Goal: Information Seeking & Learning: Find specific fact

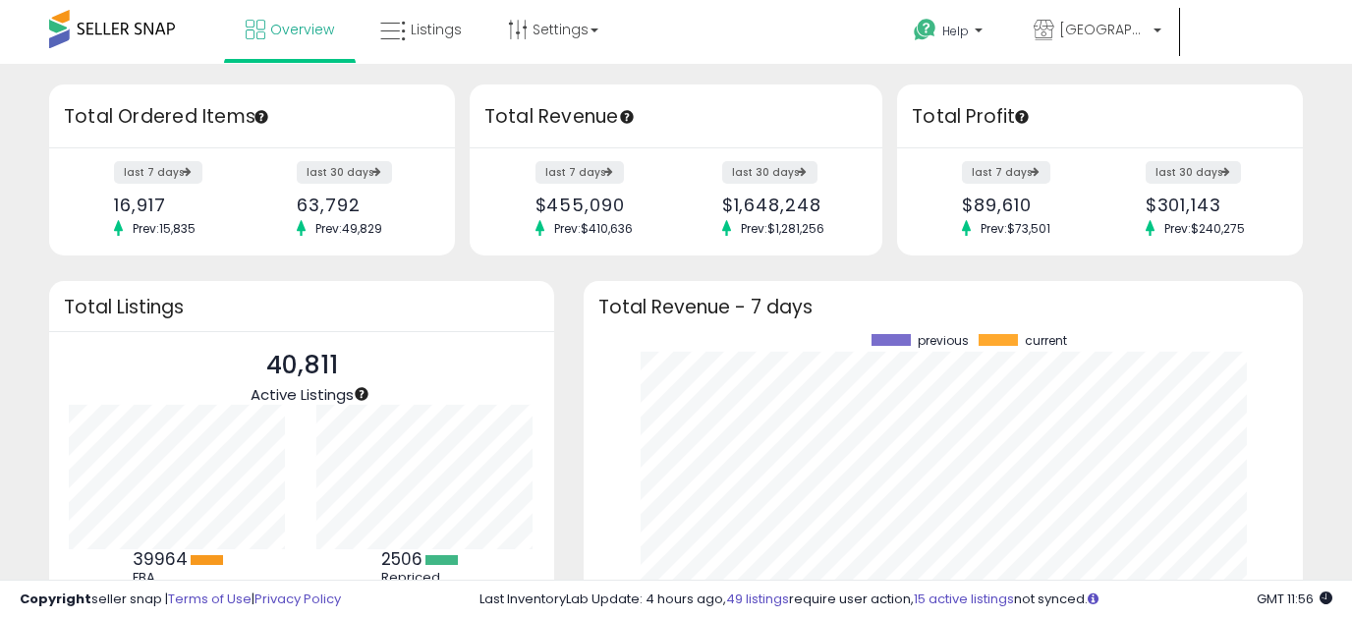
scroll to position [273, 680]
click at [420, 31] on span "Listings" at bounding box center [436, 30] width 51 height 20
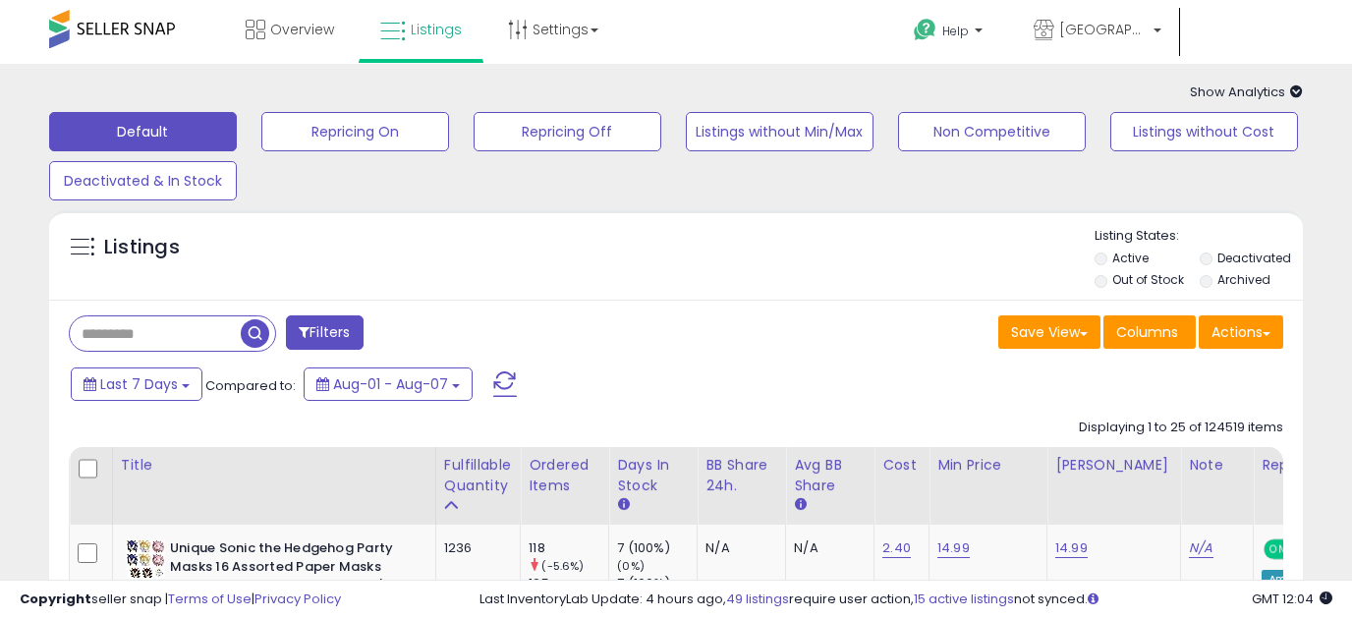
drag, startPoint x: 208, startPoint y: 334, endPoint x: 181, endPoint y: 348, distance: 30.8
click at [197, 340] on input "text" at bounding box center [155, 333] width 171 height 34
paste input "**********"
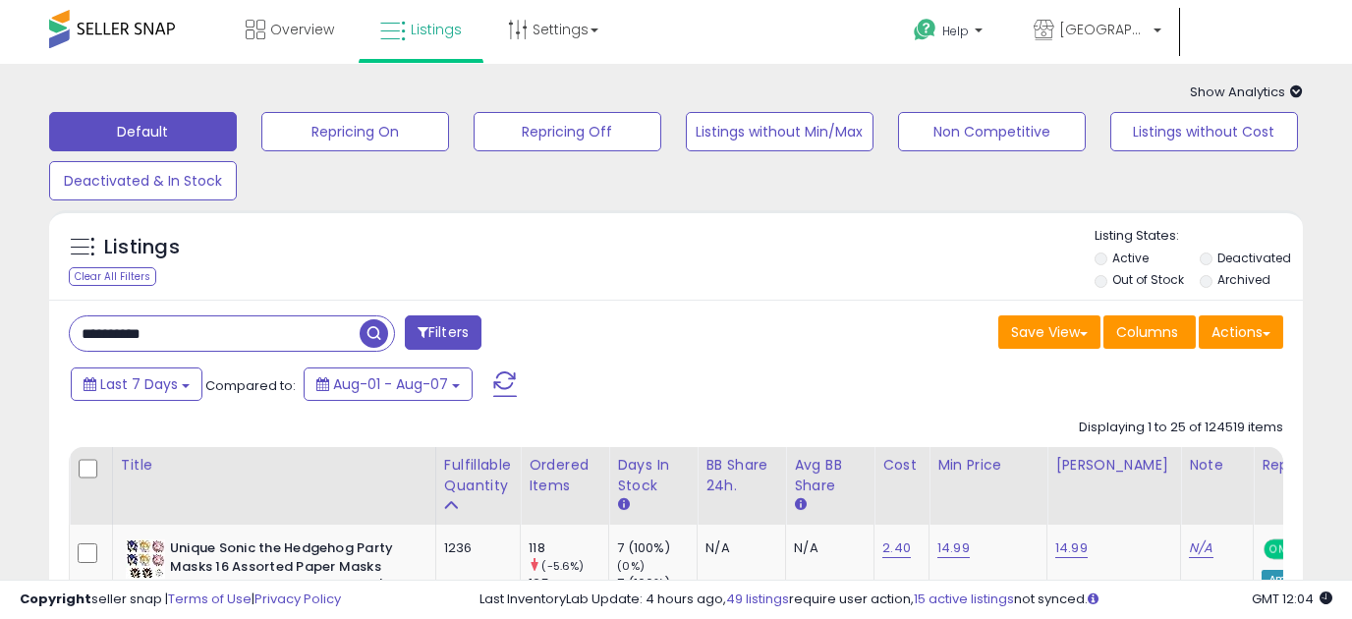
click at [380, 339] on span "button" at bounding box center [374, 333] width 29 height 29
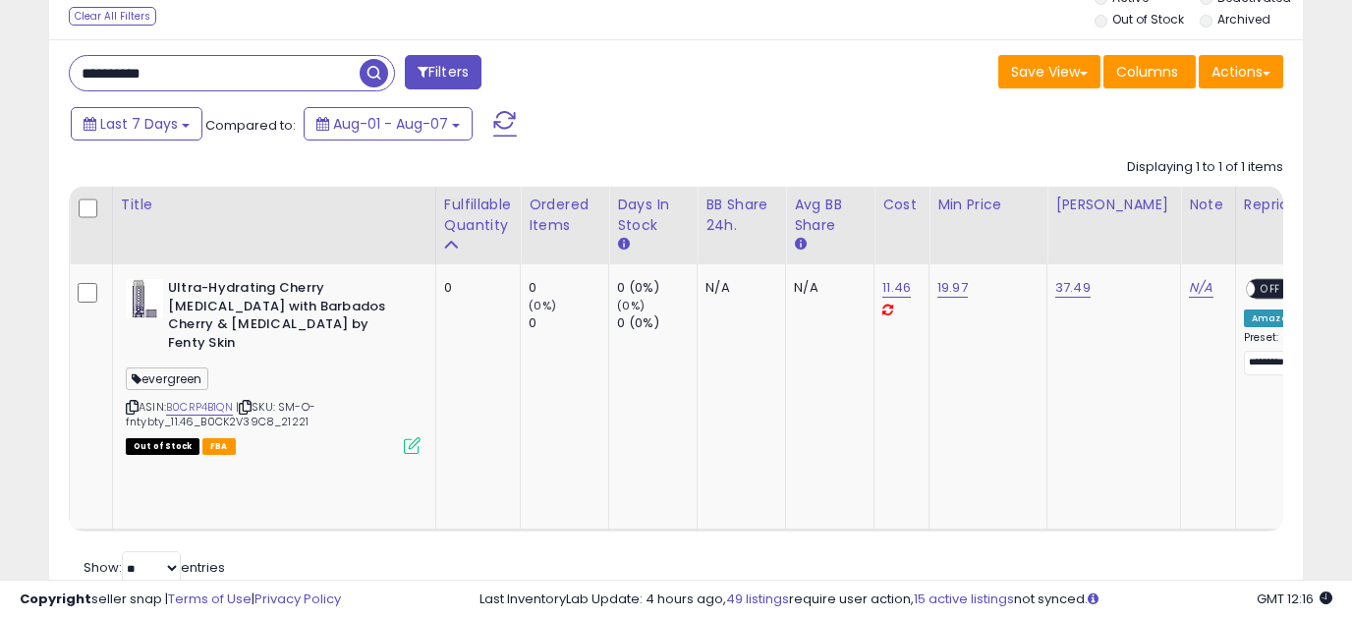
drag, startPoint x: 203, startPoint y: 67, endPoint x: 10, endPoint y: 77, distance: 193.9
click at [10, 77] on div "**********" at bounding box center [676, 228] width 1333 height 811
paste input "text"
click at [374, 78] on span "button" at bounding box center [374, 73] width 29 height 29
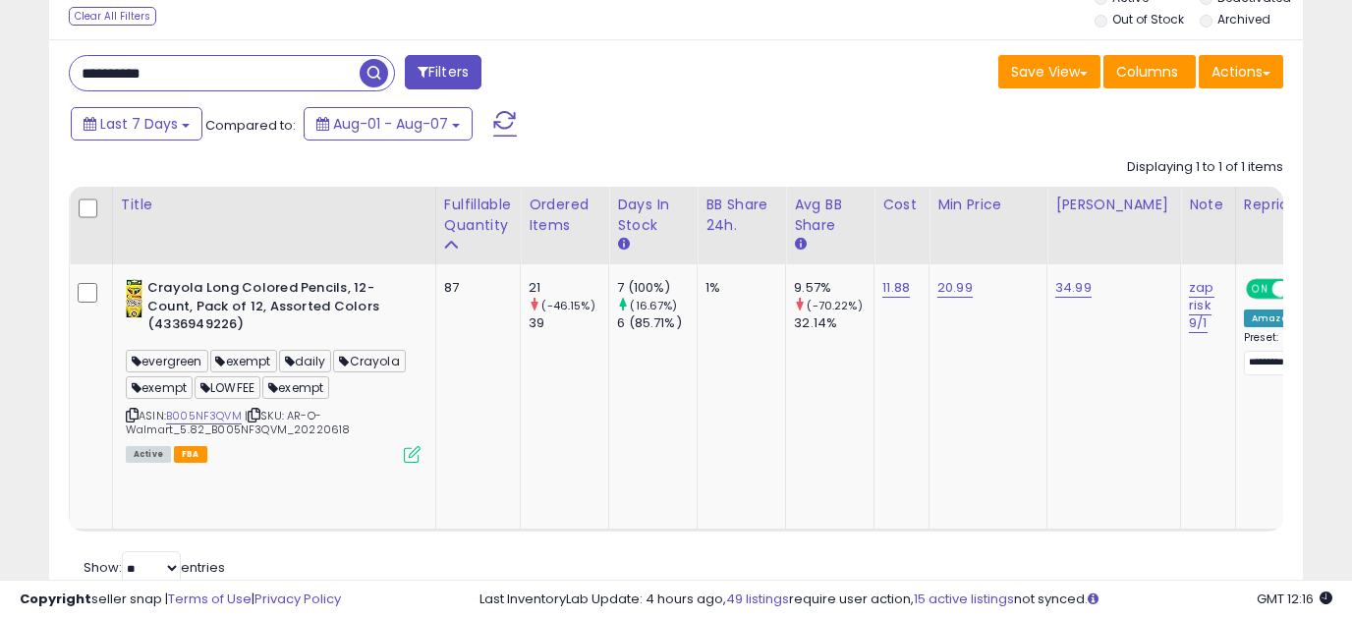
drag, startPoint x: 237, startPoint y: 86, endPoint x: -8, endPoint y: 86, distance: 244.7
click at [0, 86] on html "Unable to login Retrieving listings data.. has not yet accepted the Terms of Us…" at bounding box center [676, 49] width 1352 height 619
paste input "text"
click at [371, 71] on span "button" at bounding box center [374, 73] width 29 height 29
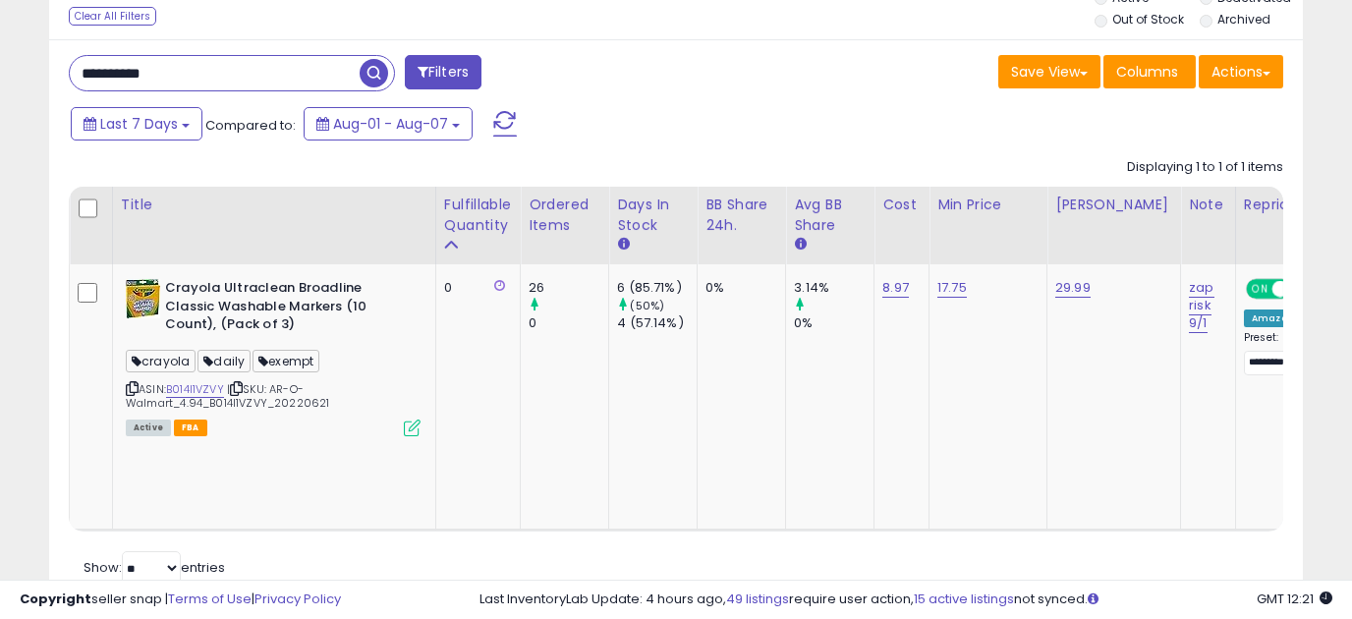
drag, startPoint x: 176, startPoint y: 77, endPoint x: -29, endPoint y: 32, distance: 209.1
click at [0, 32] on html "Unable to login Retrieving listings data.. has not yet accepted the Terms of Us…" at bounding box center [676, 49] width 1352 height 619
paste input "text"
click at [385, 81] on span "button" at bounding box center [374, 73] width 29 height 29
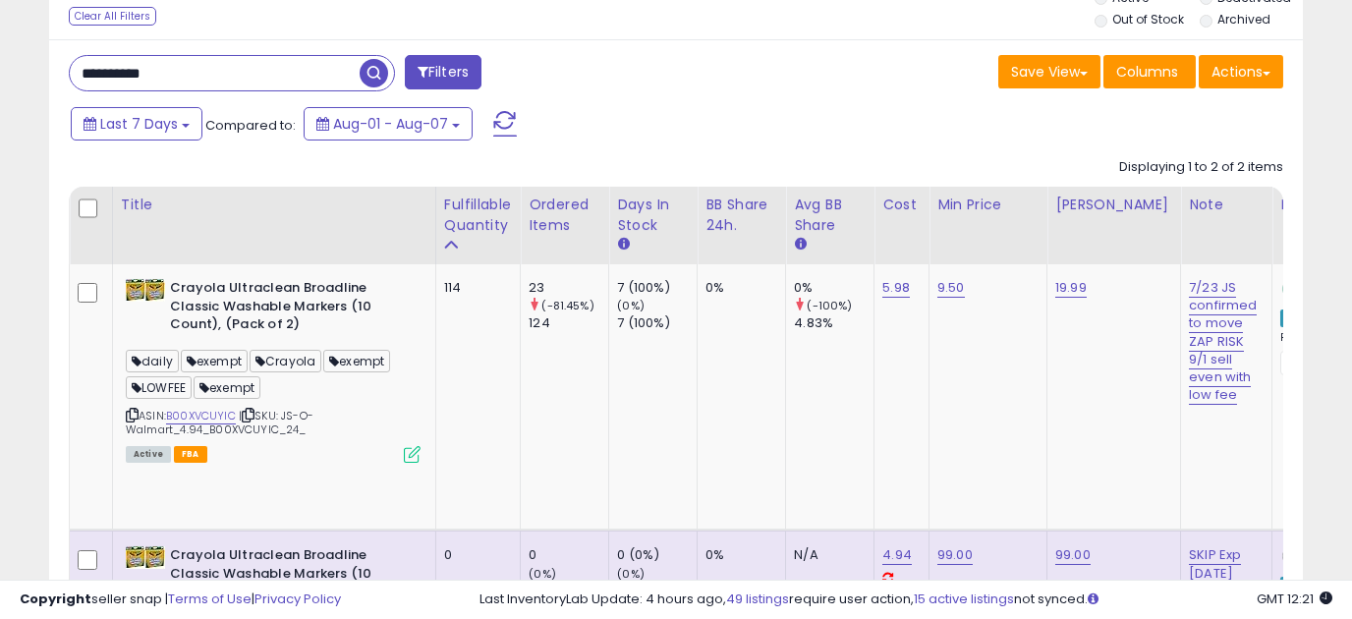
drag, startPoint x: 178, startPoint y: 74, endPoint x: 72, endPoint y: 74, distance: 106.1
click at [72, 74] on input "**********" at bounding box center [215, 73] width 290 height 34
paste input "text"
click at [383, 82] on span "button" at bounding box center [374, 73] width 29 height 29
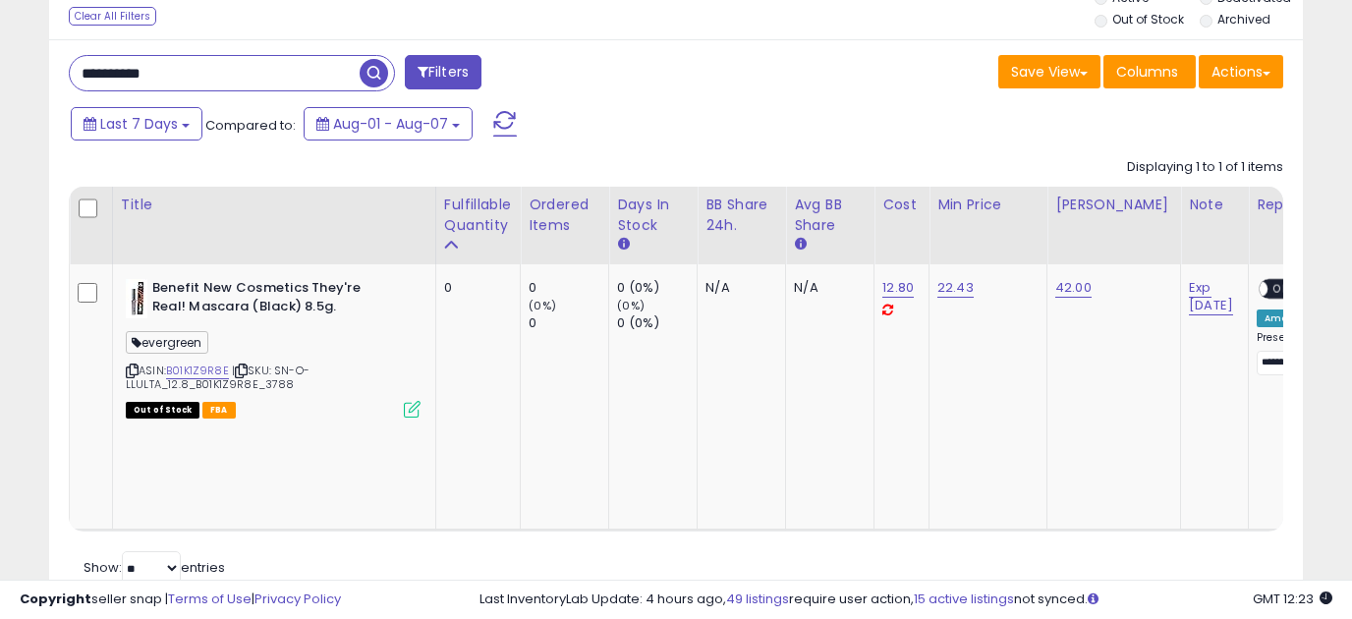
drag, startPoint x: 114, startPoint y: 81, endPoint x: 31, endPoint y: 86, distance: 82.7
click at [31, 86] on div "**********" at bounding box center [676, 228] width 1333 height 811
paste input "text"
click at [378, 82] on span "button" at bounding box center [374, 73] width 29 height 29
drag, startPoint x: 251, startPoint y: 74, endPoint x: 47, endPoint y: 81, distance: 203.5
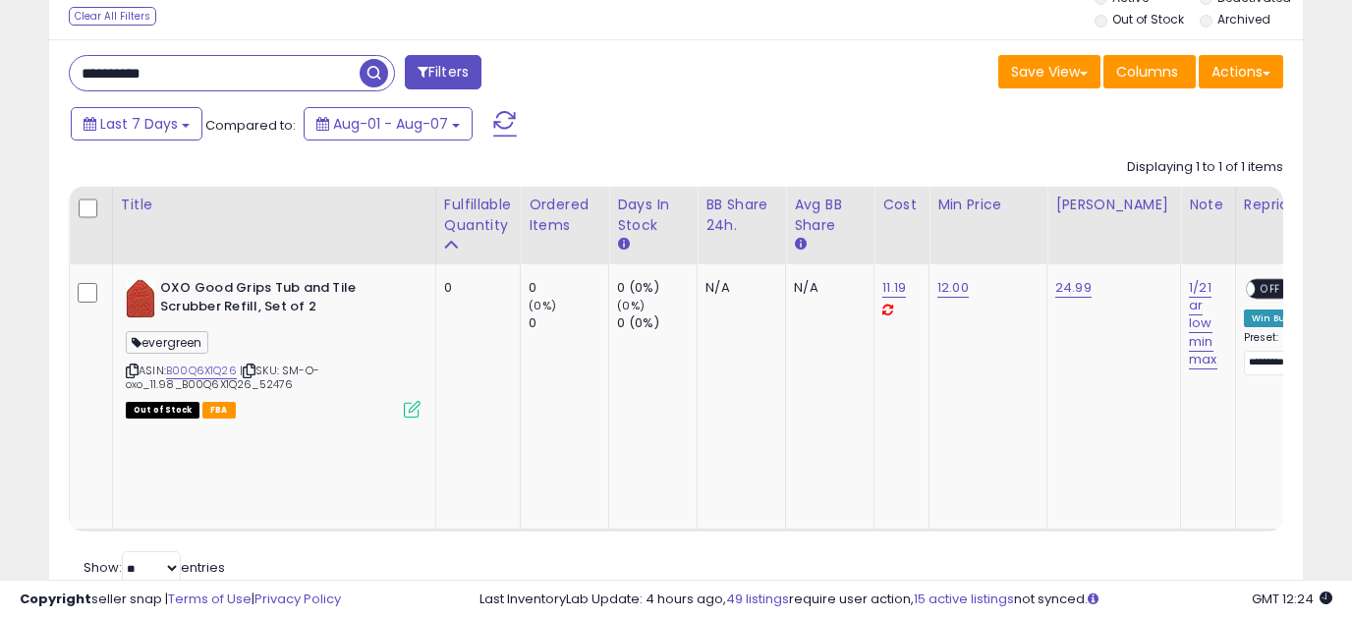
click at [47, 81] on div "Listings Clear All Filters" at bounding box center [675, 287] width 1283 height 695
paste input "text"
click at [374, 73] on span "button" at bounding box center [374, 73] width 29 height 29
drag, startPoint x: 185, startPoint y: 61, endPoint x: 21, endPoint y: 91, distance: 166.9
click at [10, 95] on div "**********" at bounding box center [676, 228] width 1333 height 811
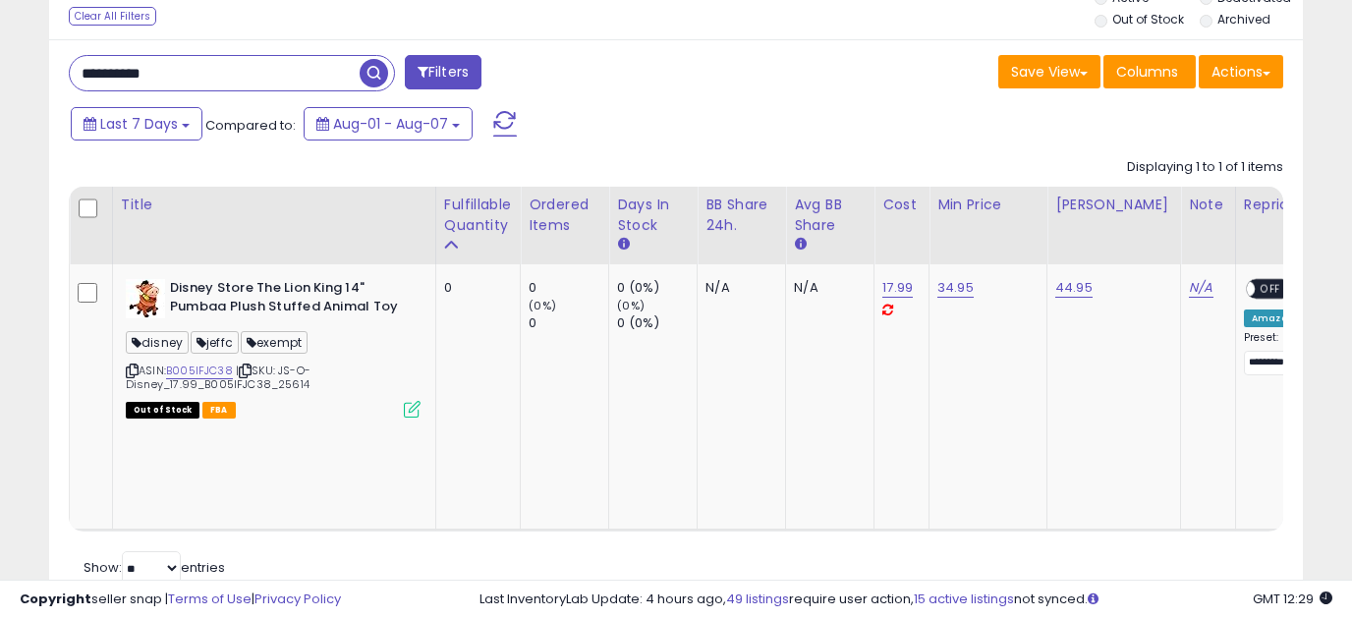
paste input "text"
click at [373, 73] on span "button" at bounding box center [374, 73] width 29 height 29
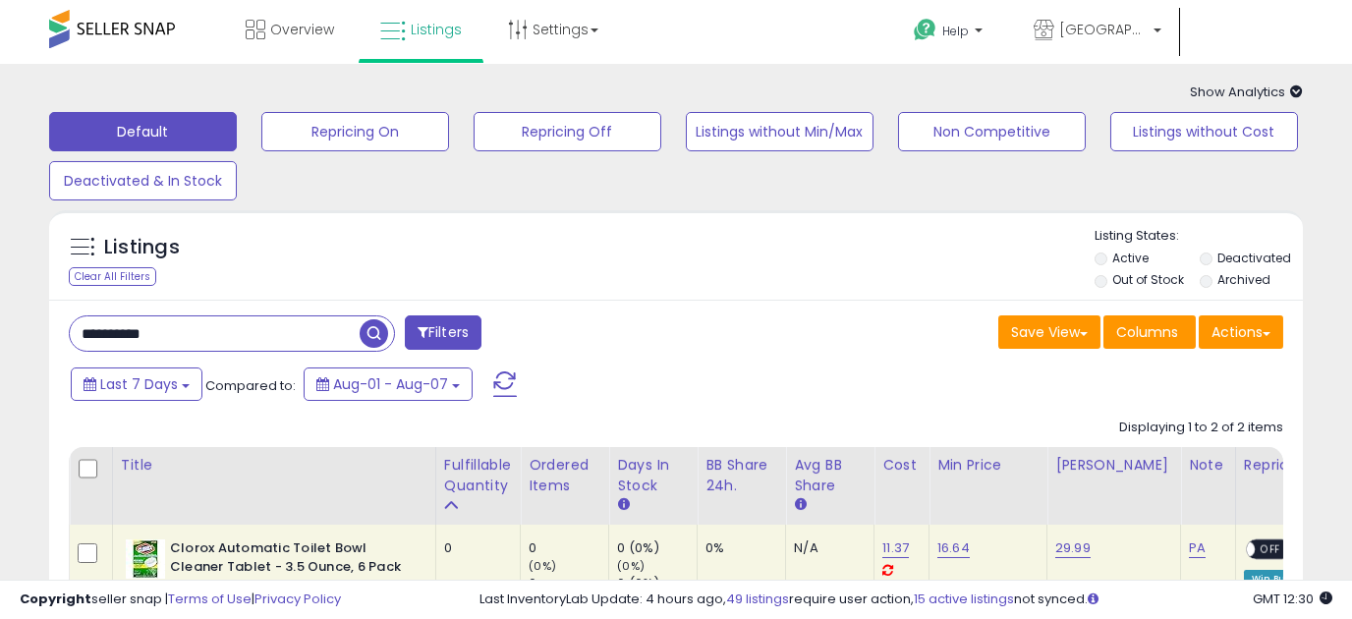
drag, startPoint x: 176, startPoint y: 346, endPoint x: 22, endPoint y: 345, distance: 154.3
click at [18, 343] on div "**********" at bounding box center [676, 623] width 1333 height 1079
paste input "text"
click at [376, 338] on span "button" at bounding box center [374, 333] width 29 height 29
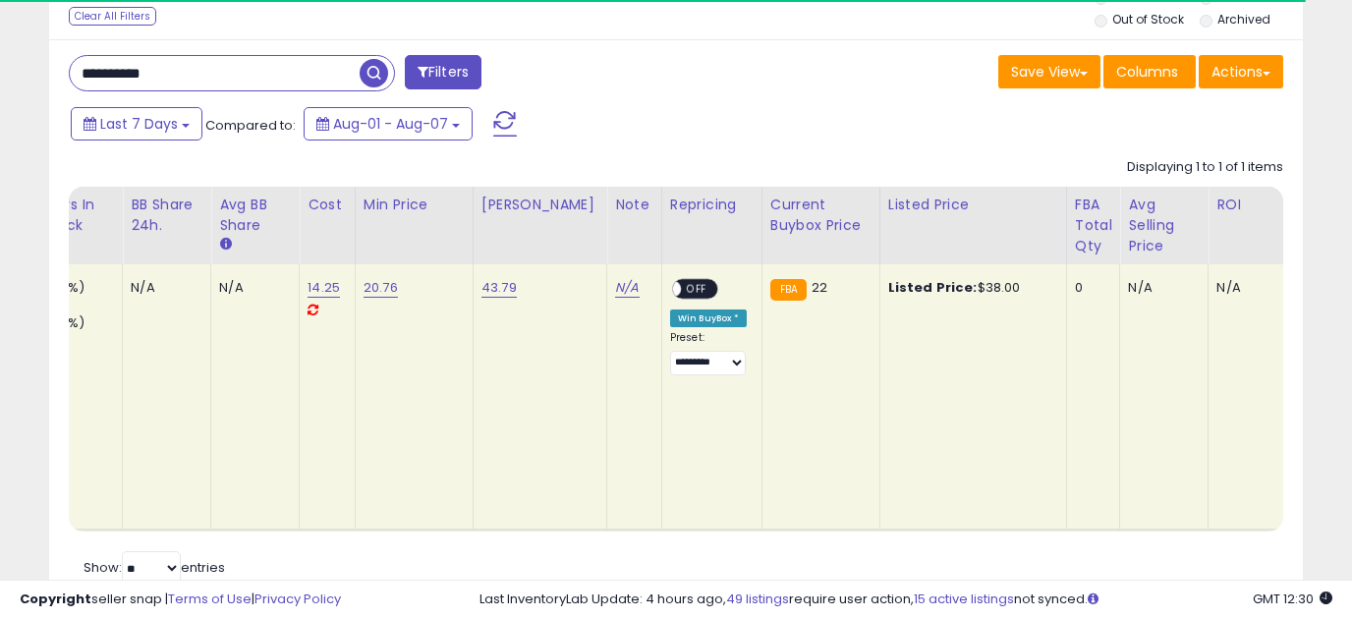
scroll to position [0, 599]
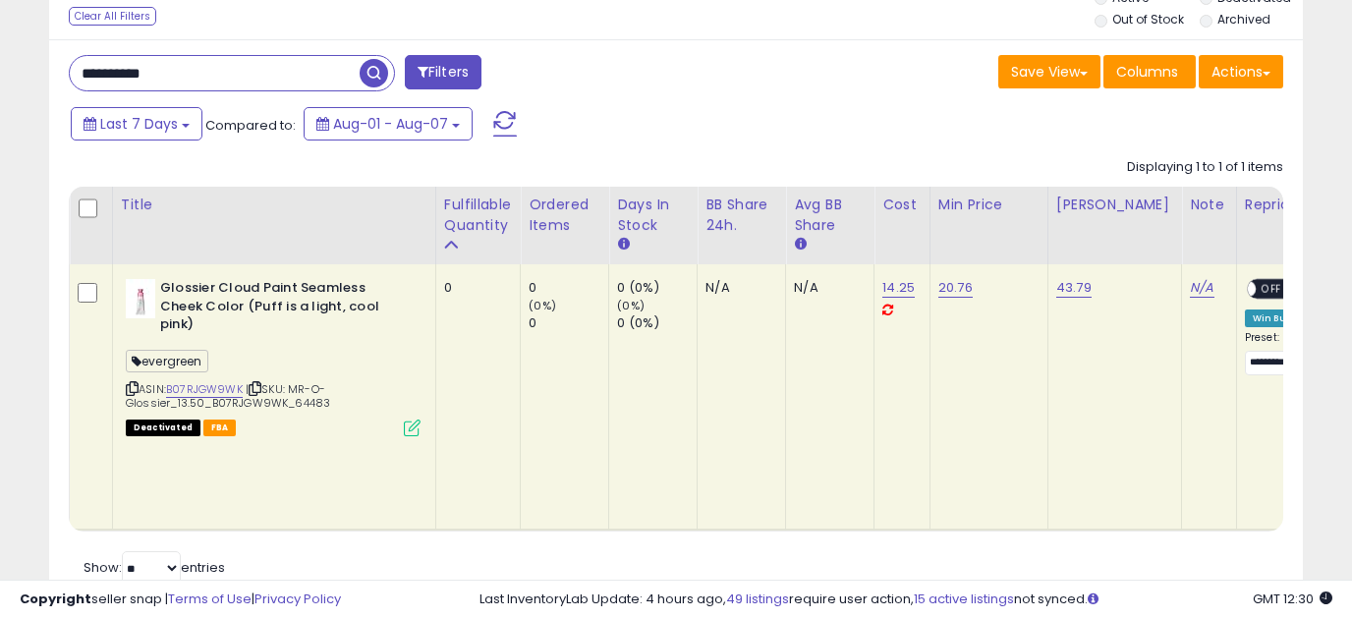
drag, startPoint x: 199, startPoint y: 90, endPoint x: -50, endPoint y: 95, distance: 248.7
click at [0, 95] on html "Unable to login Retrieving listings data.. has not yet accepted the Terms of Us…" at bounding box center [676, 49] width 1352 height 619
paste input "text"
click at [371, 83] on span "button" at bounding box center [374, 73] width 29 height 29
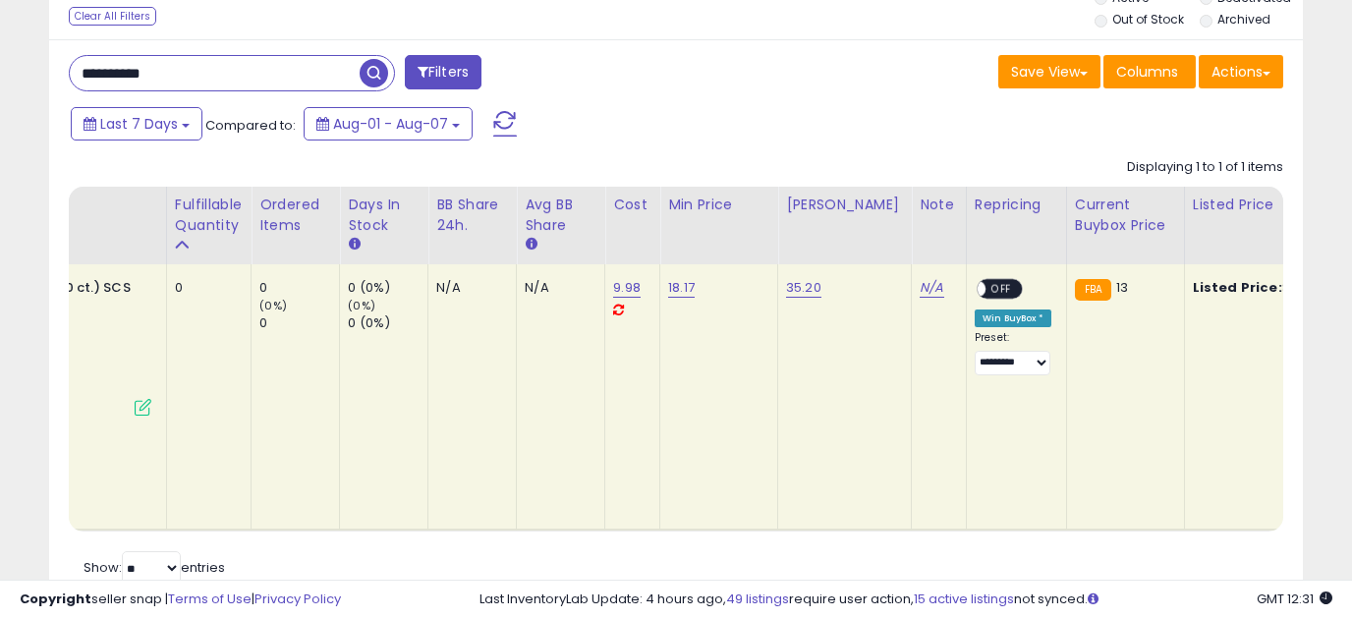
scroll to position [0, 0]
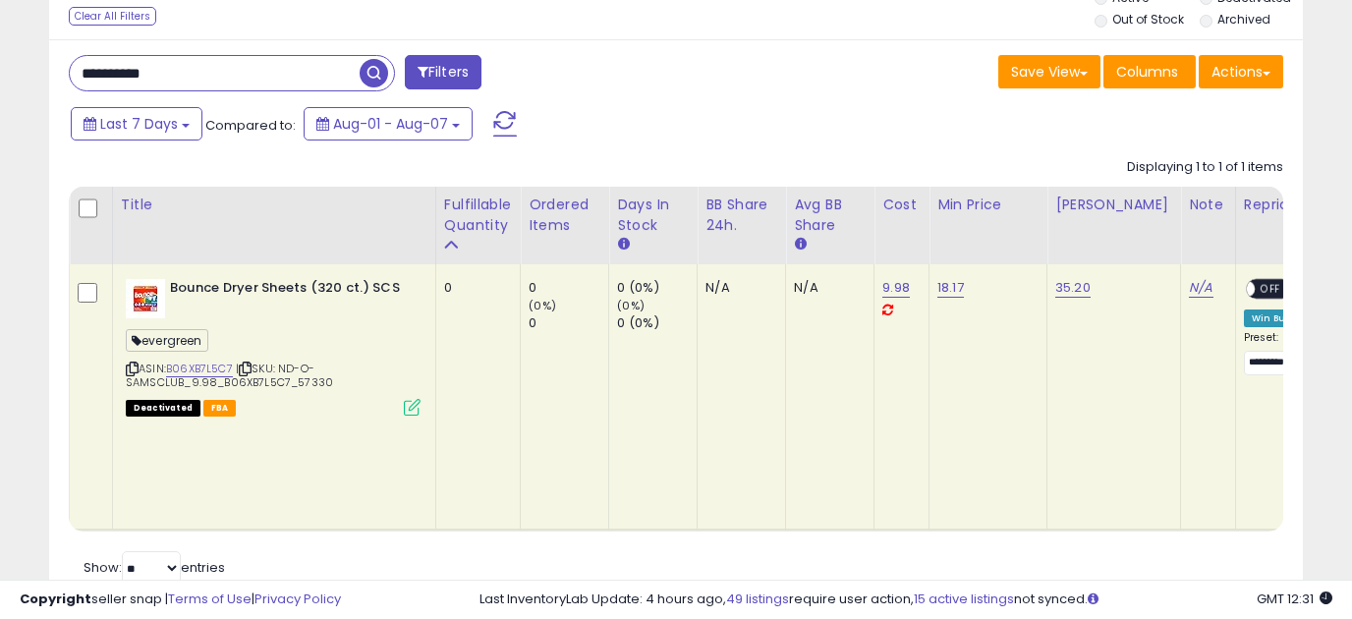
drag, startPoint x: 195, startPoint y: 71, endPoint x: -6, endPoint y: 71, distance: 200.5
click at [0, 71] on html "Unable to login Retrieving listings data.. has not yet accepted the Terms of Us…" at bounding box center [676, 49] width 1352 height 619
paste input "text"
click at [373, 75] on span "button" at bounding box center [374, 73] width 29 height 29
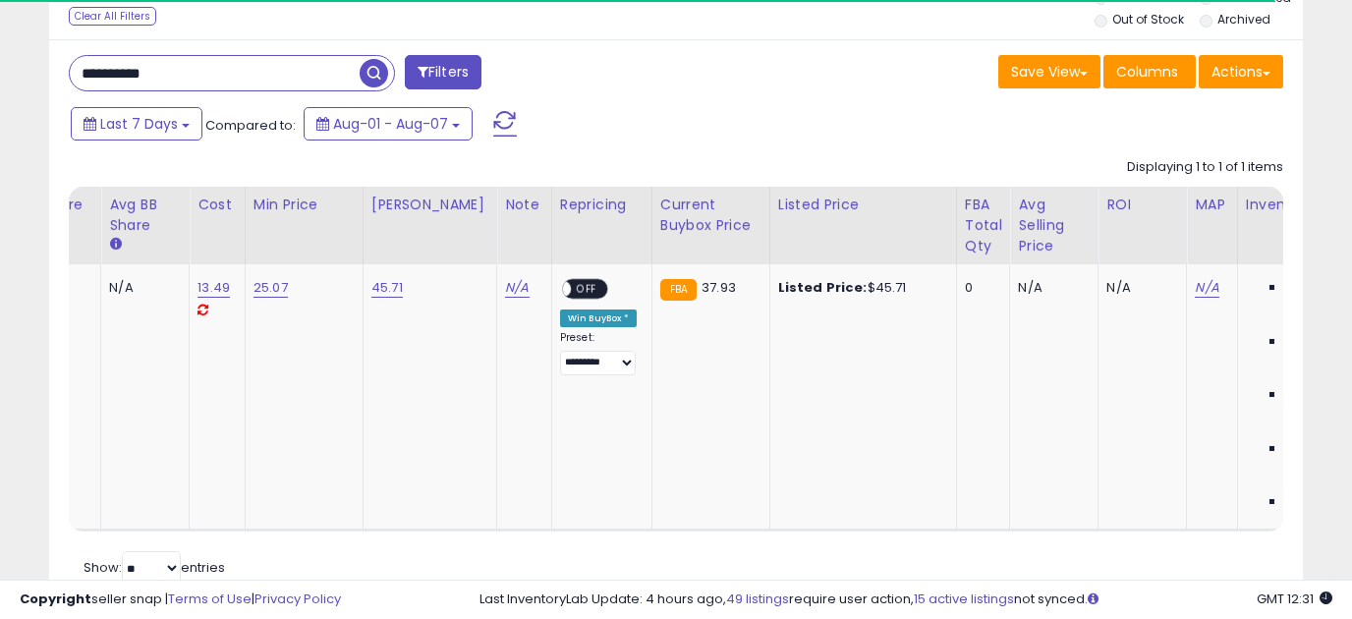
scroll to position [0, 298]
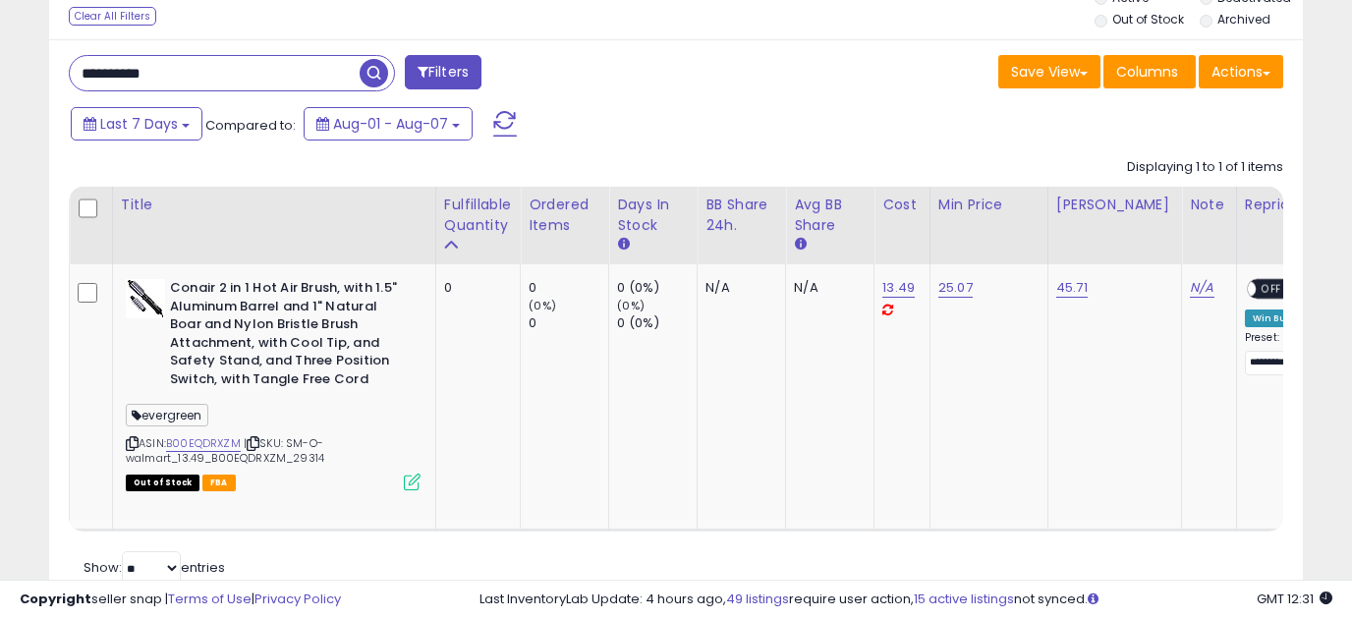
drag, startPoint x: 206, startPoint y: 72, endPoint x: -7, endPoint y: 67, distance: 213.3
click at [0, 67] on html "Unable to login Retrieving listings data.. has not yet accepted the Terms of Us…" at bounding box center [676, 49] width 1352 height 619
paste input "text"
click at [371, 76] on span "button" at bounding box center [374, 73] width 29 height 29
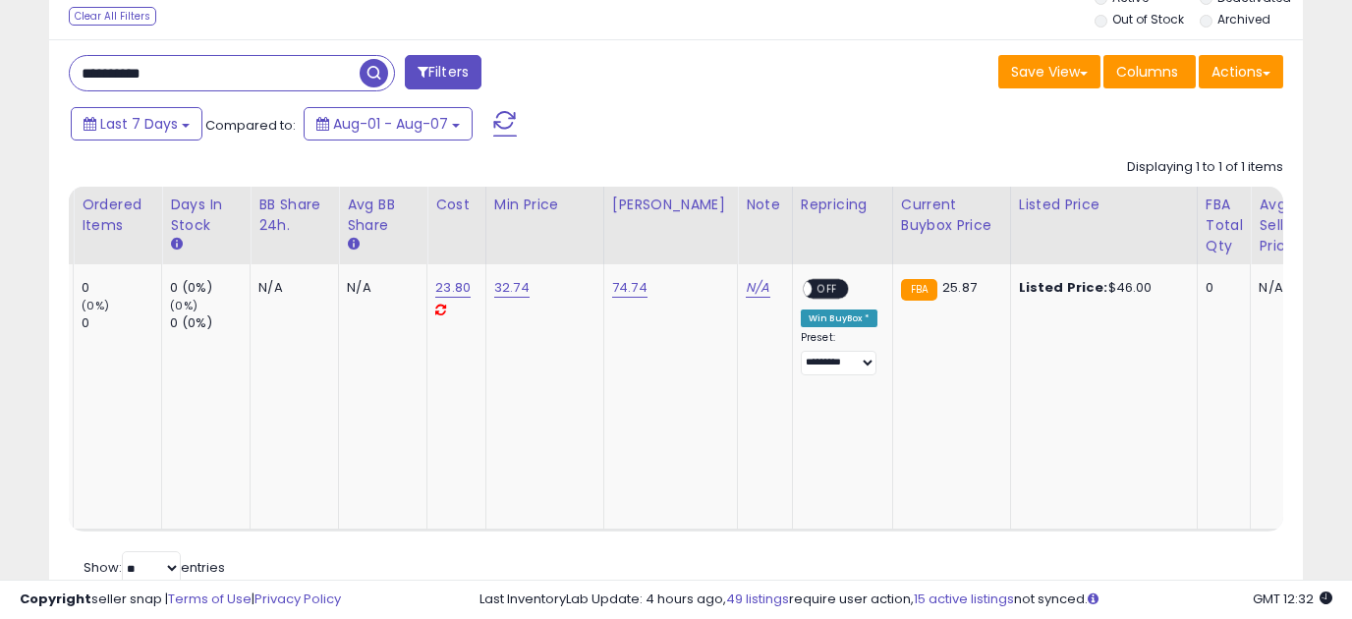
scroll to position [0, 0]
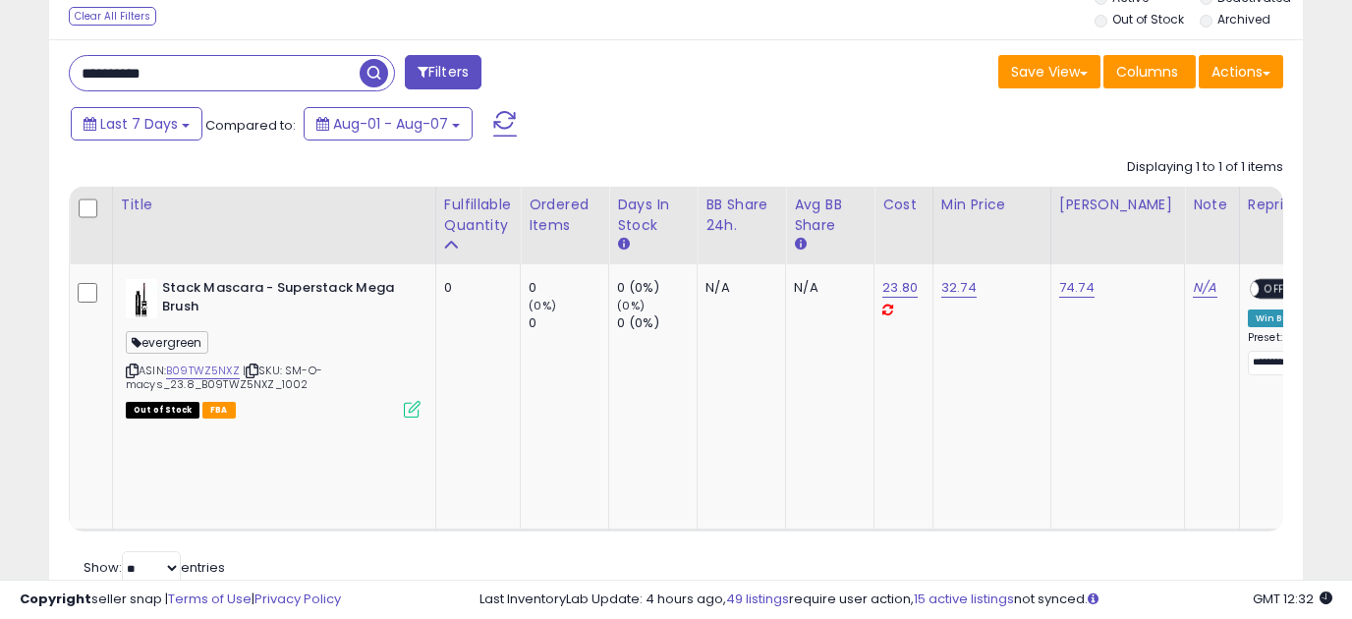
drag, startPoint x: 201, startPoint y: 78, endPoint x: -33, endPoint y: 76, distance: 234.9
click at [0, 76] on html "Unable to login Retrieving listings data.. has not yet accepted the Terms of Us…" at bounding box center [676, 49] width 1352 height 619
paste input "text"
click at [376, 76] on span "button" at bounding box center [374, 73] width 29 height 29
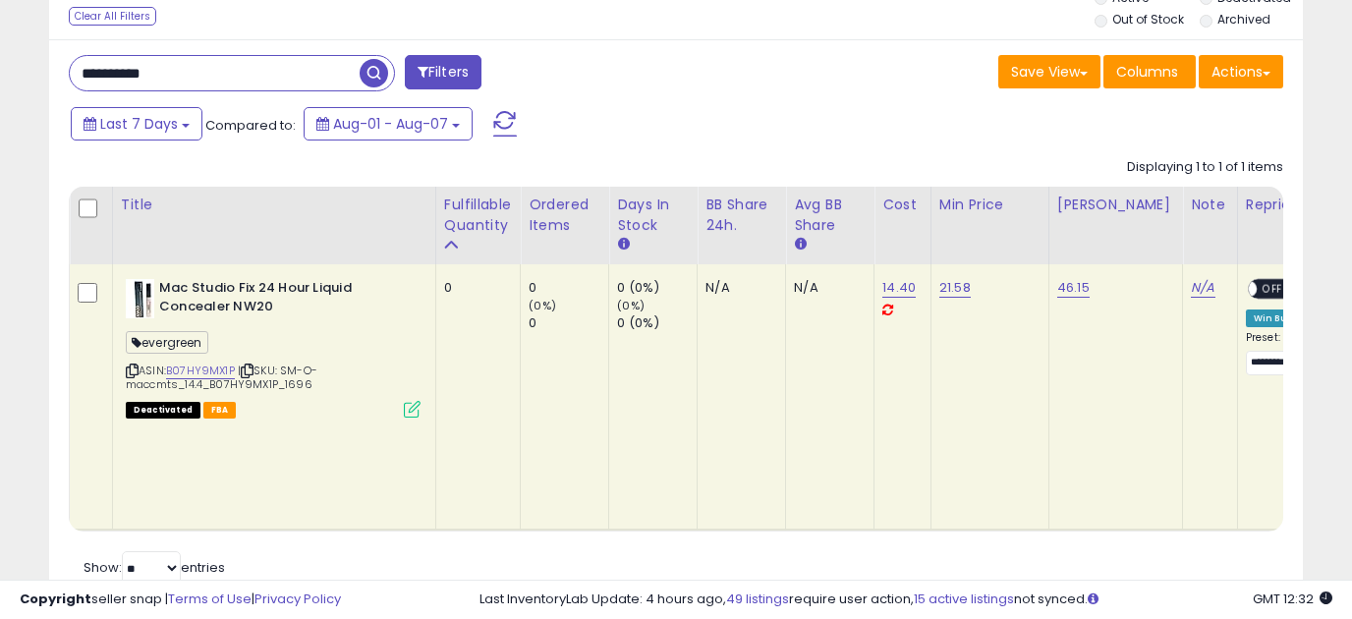
drag, startPoint x: 231, startPoint y: 79, endPoint x: -29, endPoint y: 71, distance: 260.6
click at [0, 71] on html "Unable to login Retrieving listings data.. has not yet accepted the Terms of Us…" at bounding box center [676, 49] width 1352 height 619
paste input "text"
click at [361, 68] on span "button" at bounding box center [374, 73] width 29 height 29
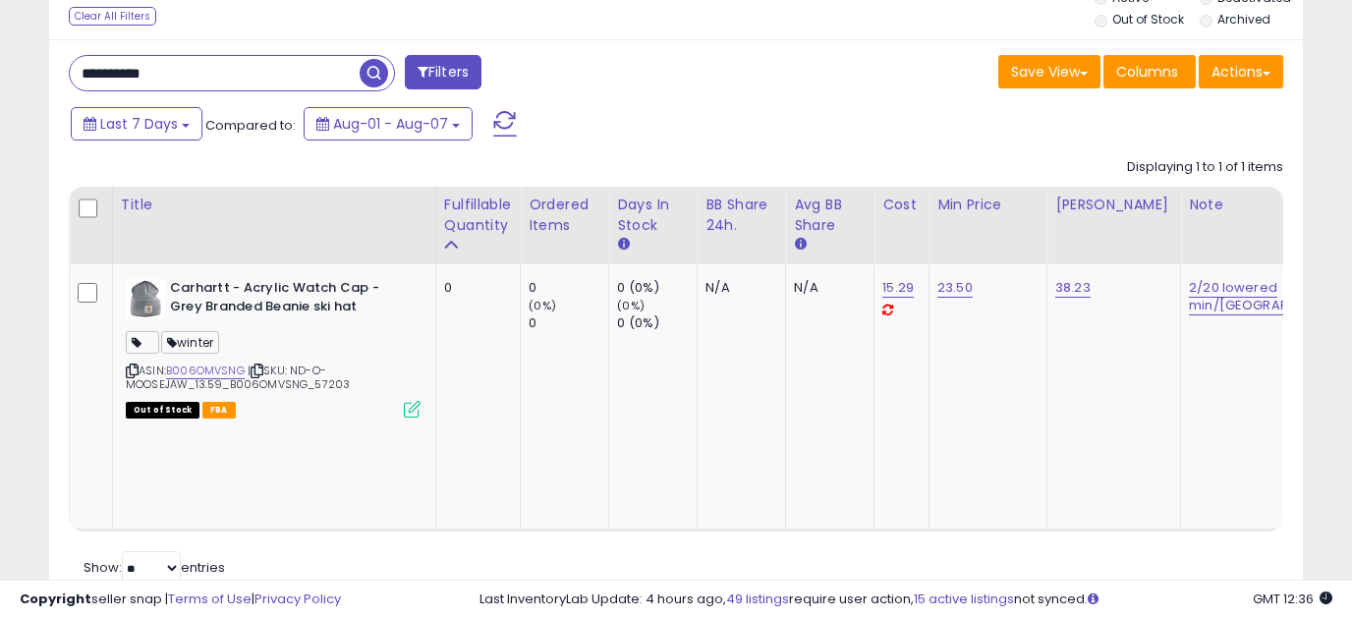
drag, startPoint x: 194, startPoint y: 79, endPoint x: -40, endPoint y: 74, distance: 234.0
click at [0, 74] on html "Unable to login Retrieving listings data.. has not yet accepted the Terms of Us…" at bounding box center [676, 49] width 1352 height 619
paste input "text"
click at [371, 77] on span "button" at bounding box center [374, 73] width 29 height 29
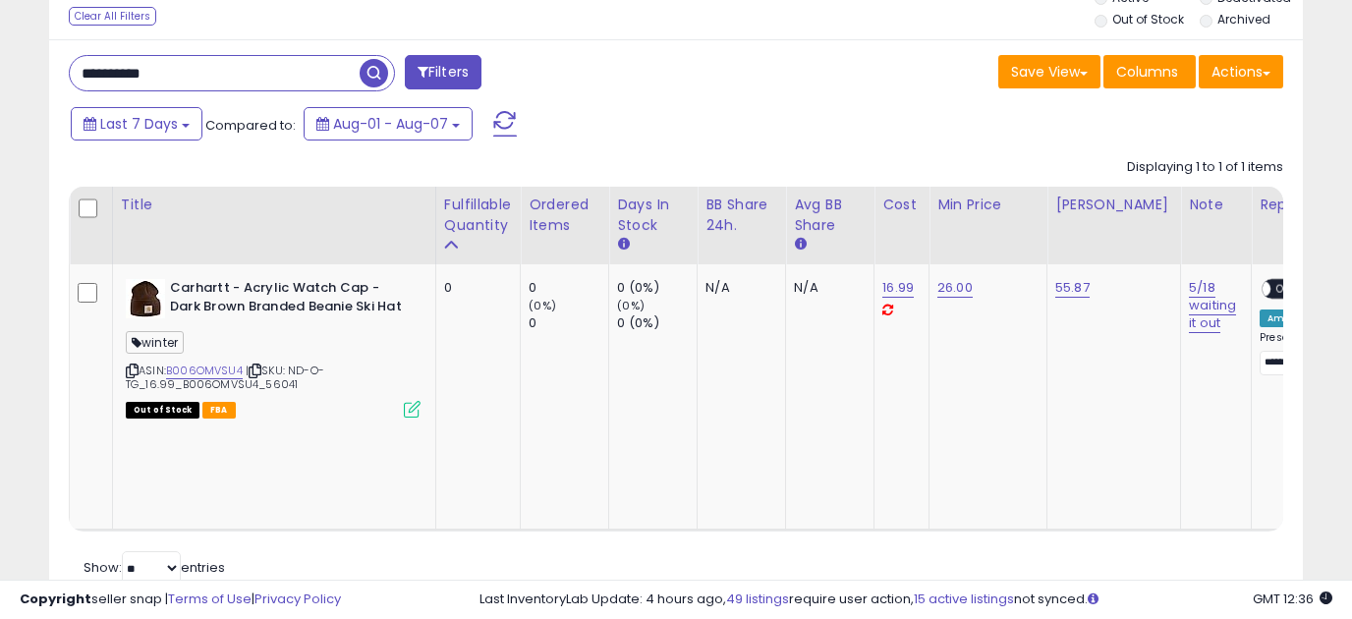
drag, startPoint x: 210, startPoint y: 72, endPoint x: -50, endPoint y: 66, distance: 260.5
click at [0, 66] on html "Unable to login Retrieving listings data.. has not yet accepted the Terms of Us…" at bounding box center [676, 49] width 1352 height 619
paste input "text"
click at [363, 75] on span "button" at bounding box center [374, 73] width 29 height 29
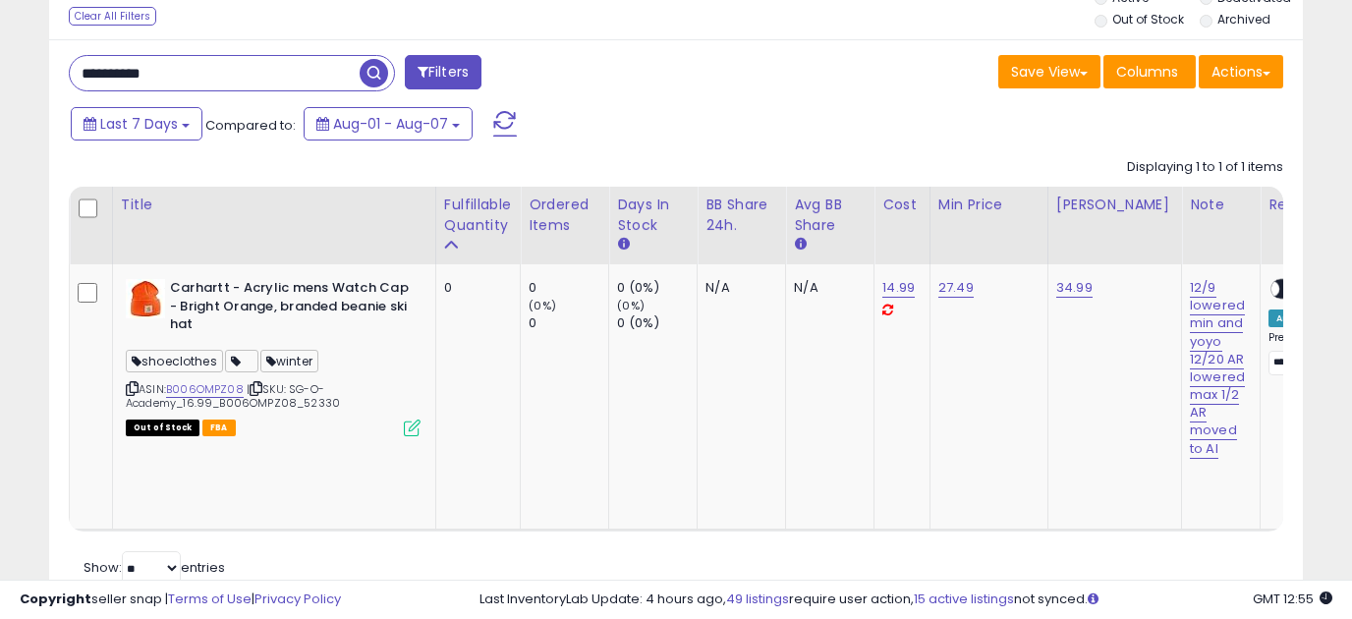
drag, startPoint x: 8, startPoint y: 76, endPoint x: -53, endPoint y: 76, distance: 60.9
click at [0, 76] on html "Unable to login Retrieving listings data.. has not yet accepted the Terms of Us…" at bounding box center [676, 49] width 1352 height 619
paste input "text"
click at [372, 84] on span "button" at bounding box center [374, 73] width 29 height 29
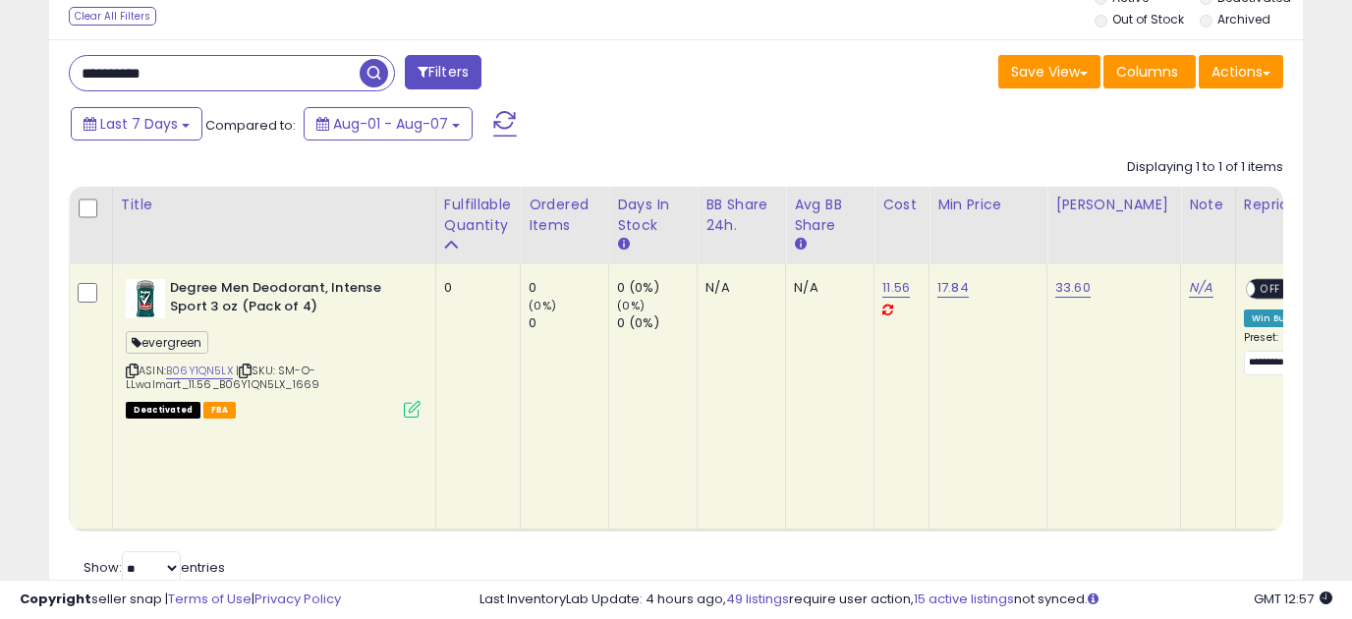
drag, startPoint x: 229, startPoint y: 67, endPoint x: 47, endPoint y: 94, distance: 183.9
click at [37, 102] on div "Listings Clear All Filters" at bounding box center [675, 287] width 1283 height 695
paste input "text"
click at [375, 83] on span "button" at bounding box center [374, 73] width 29 height 29
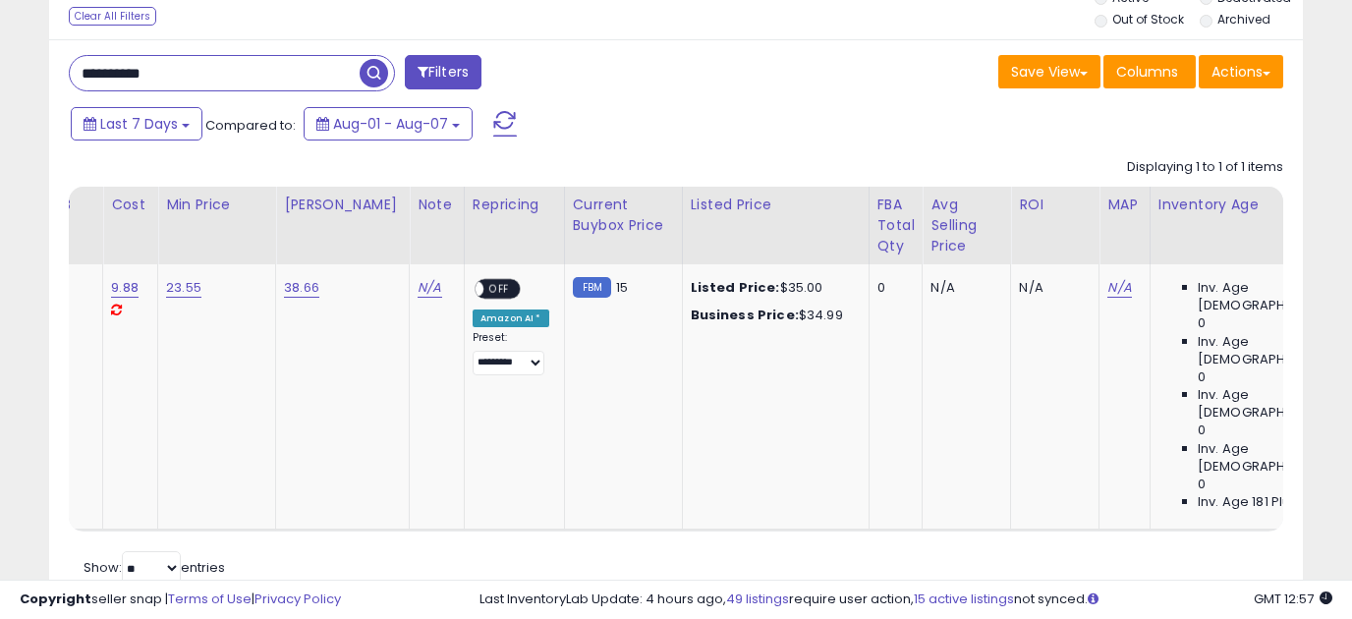
scroll to position [0, 365]
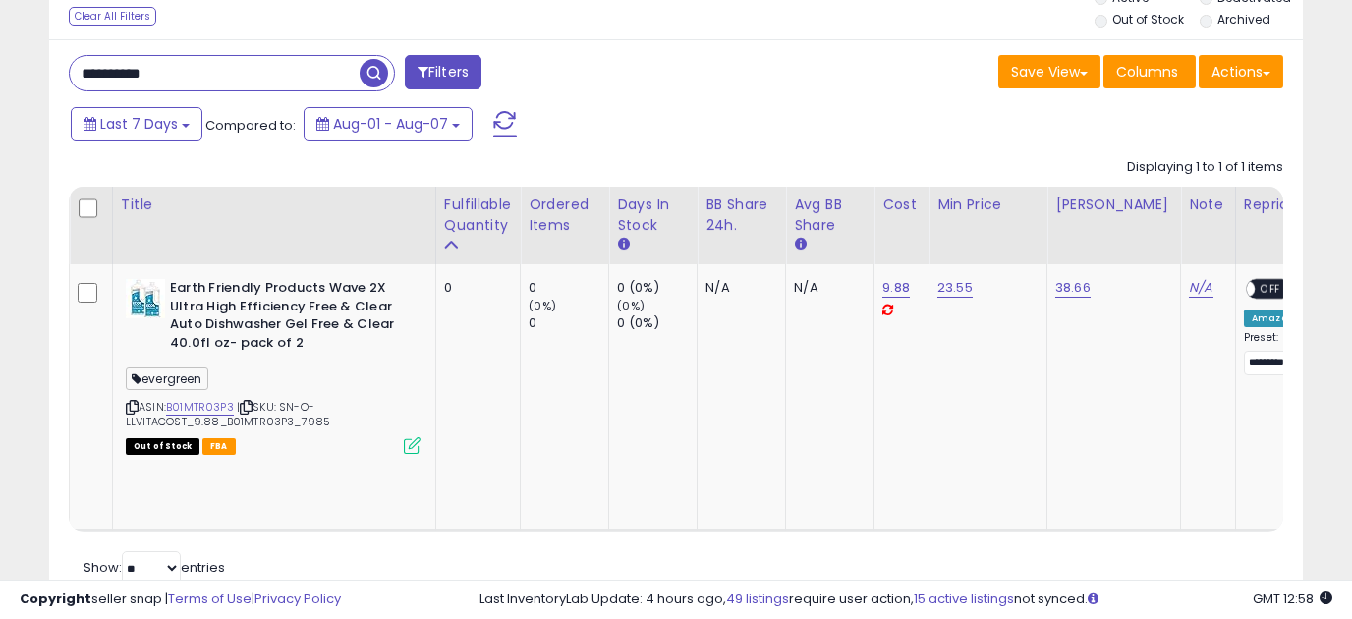
drag, startPoint x: 201, startPoint y: 67, endPoint x: 4, endPoint y: 74, distance: 197.7
click at [4, 74] on div "**********" at bounding box center [676, 243] width 1352 height 880
paste input "text"
click at [375, 71] on span "button" at bounding box center [374, 73] width 29 height 29
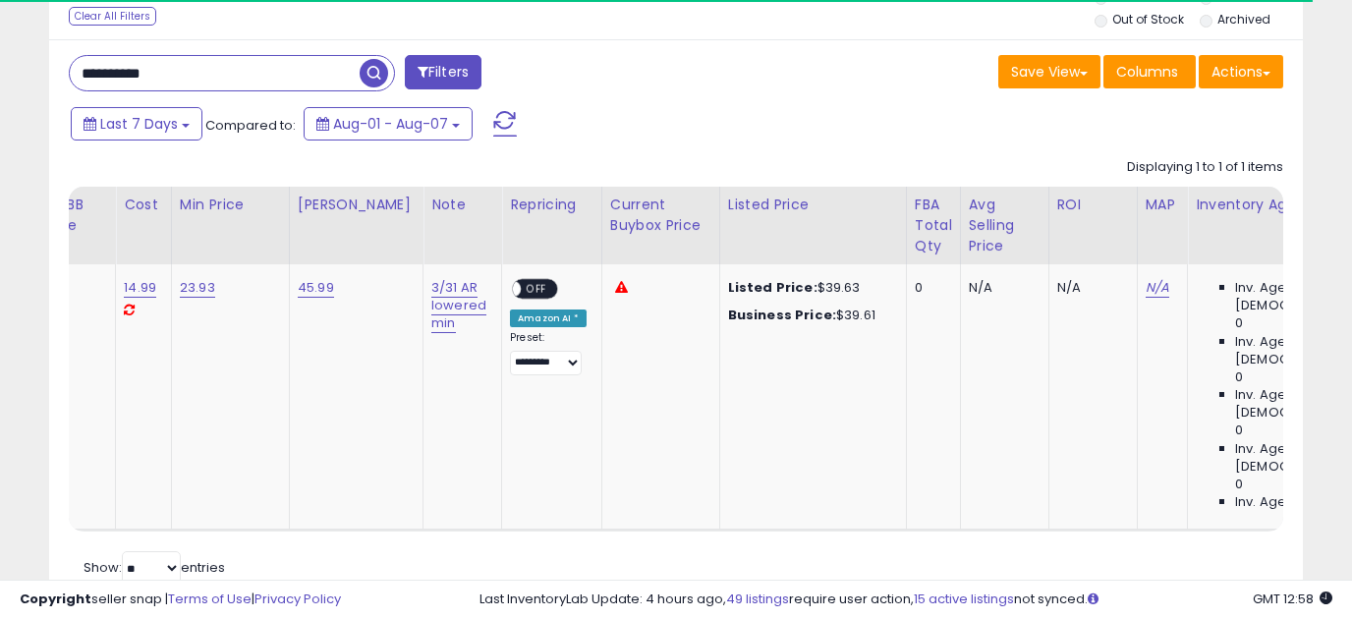
scroll to position [0, 0]
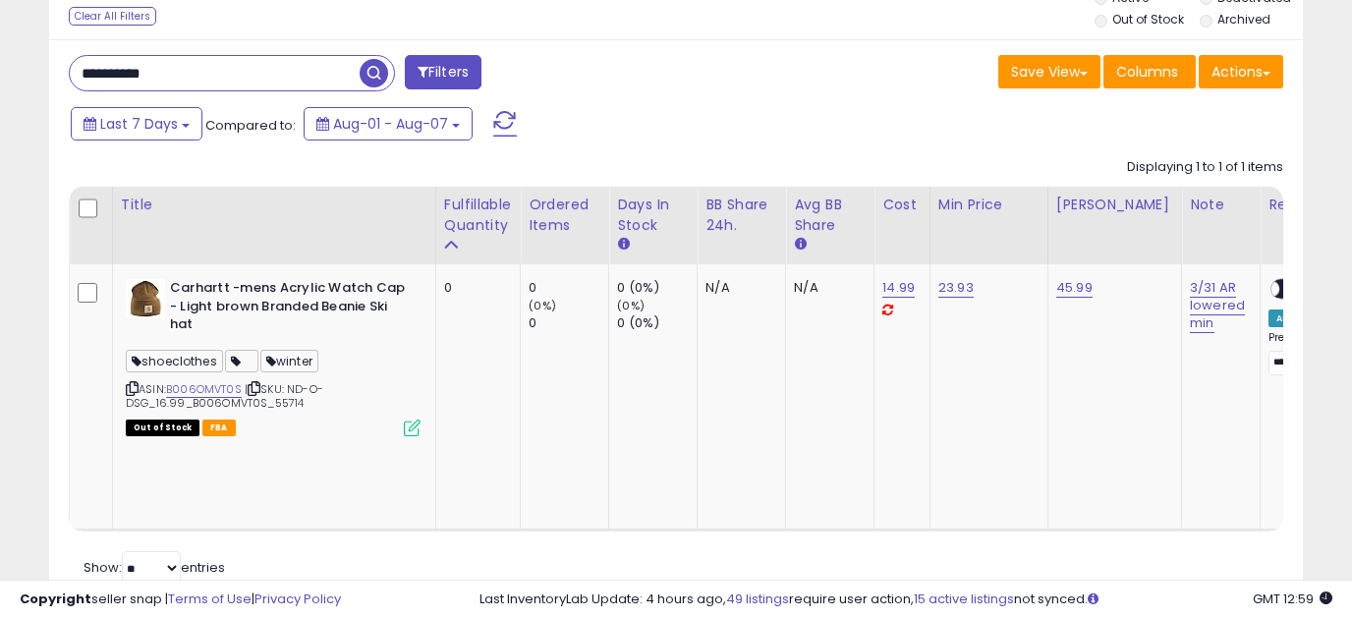
drag, startPoint x: 189, startPoint y: 76, endPoint x: 8, endPoint y: 108, distance: 183.7
click at [8, 108] on div "**********" at bounding box center [676, 243] width 1352 height 880
paste input "text"
click at [362, 84] on span "button" at bounding box center [374, 73] width 29 height 29
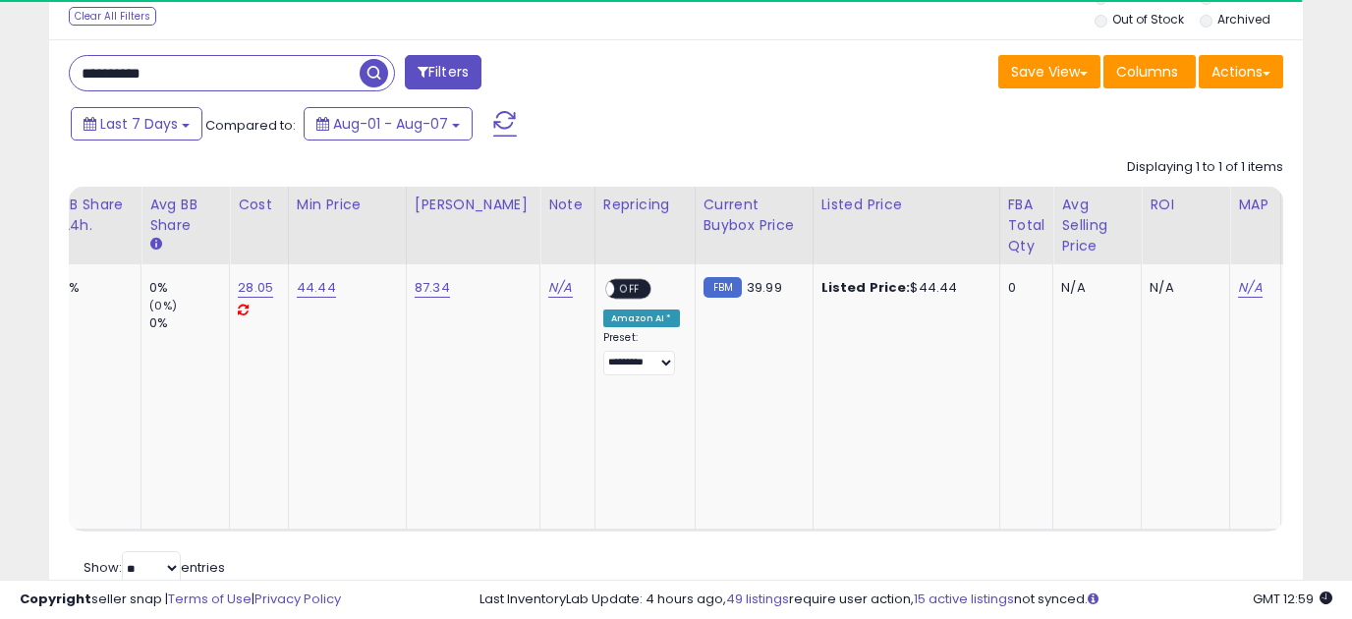
scroll to position [0, 647]
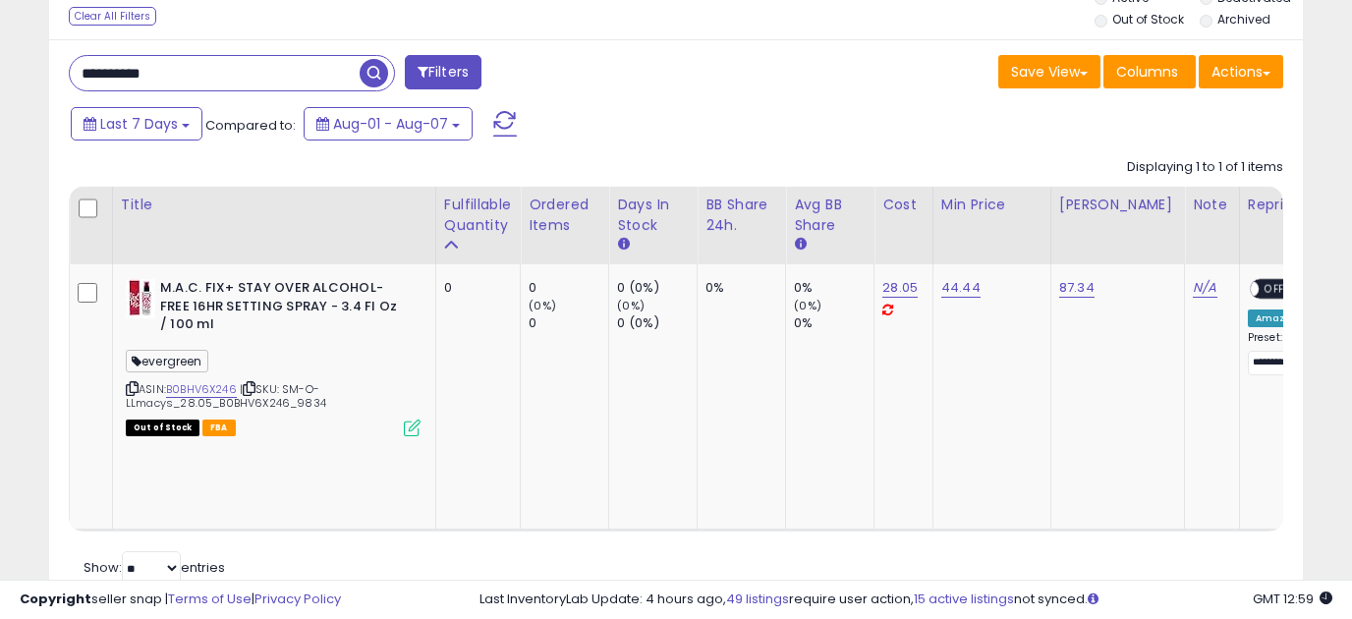
drag, startPoint x: 219, startPoint y: 76, endPoint x: -64, endPoint y: 81, distance: 283.1
click at [0, 81] on html "Unable to login Retrieving listings data.. has not yet accepted the Terms of Us…" at bounding box center [676, 49] width 1352 height 619
paste input "text"
click at [380, 70] on span "button" at bounding box center [374, 73] width 29 height 29
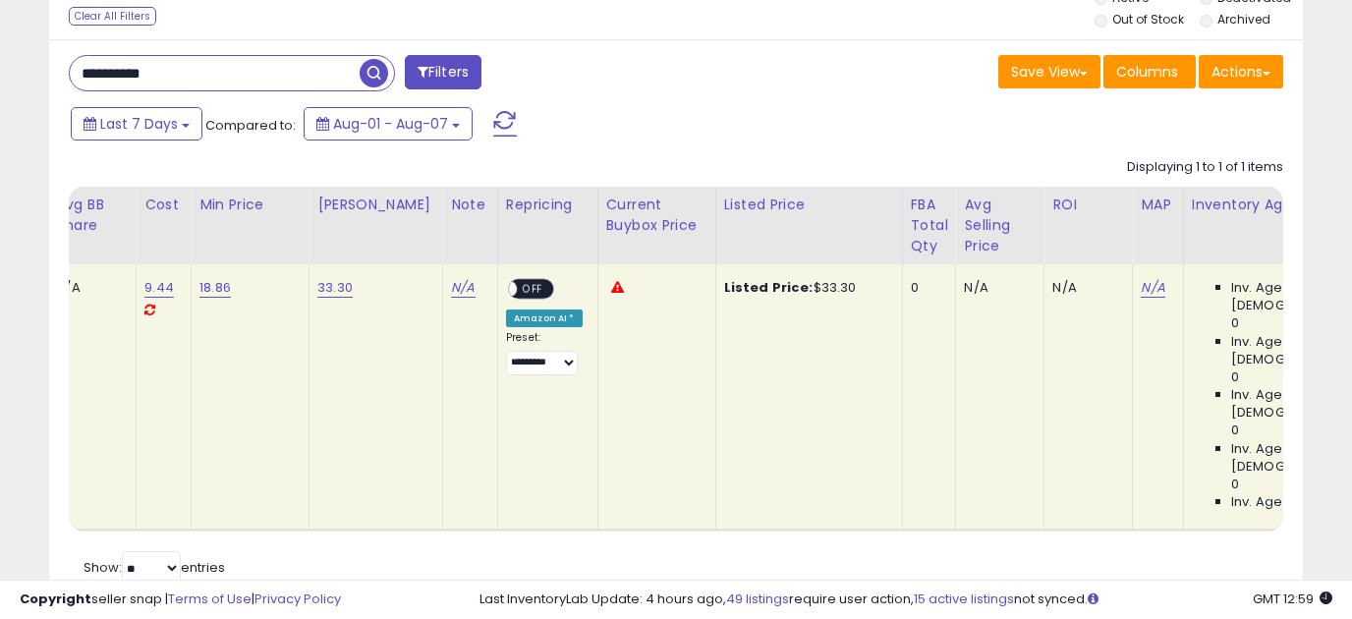
scroll to position [0, 0]
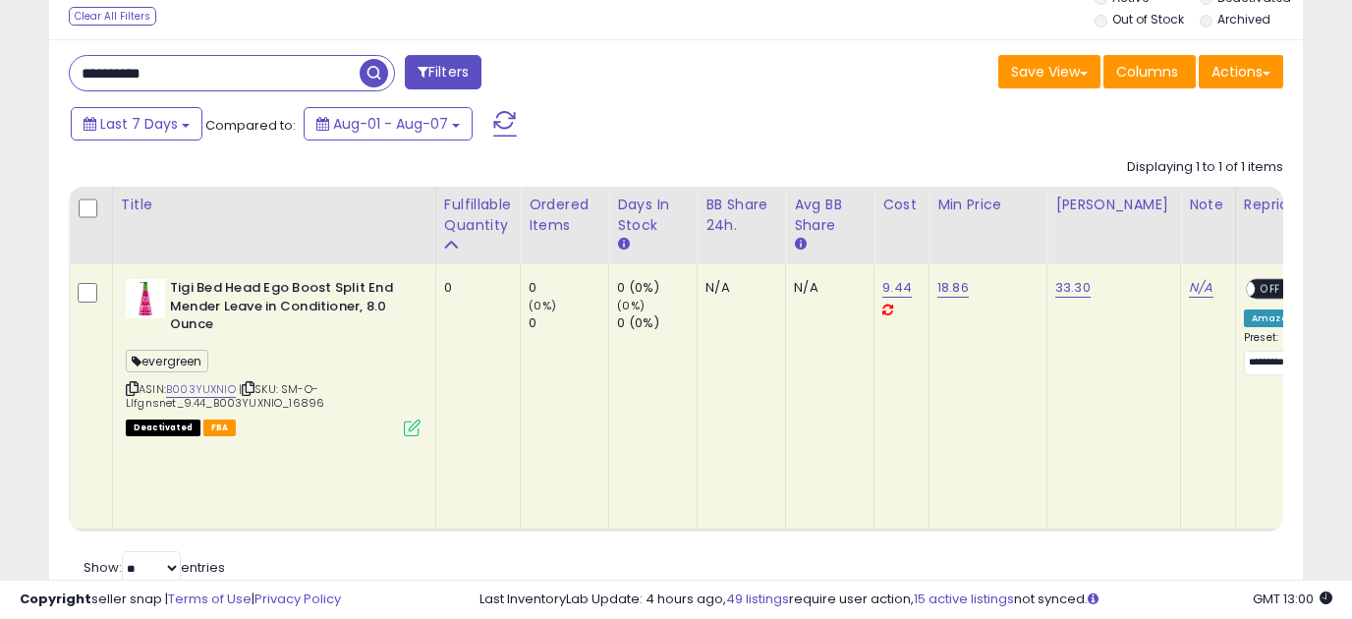
drag, startPoint x: 225, startPoint y: 77, endPoint x: -11, endPoint y: 83, distance: 235.9
click at [0, 83] on html "Unable to login Retrieving listings data.. has not yet accepted the Terms of Us…" at bounding box center [676, 49] width 1352 height 619
paste input "text"
click at [370, 81] on span "button" at bounding box center [374, 73] width 29 height 29
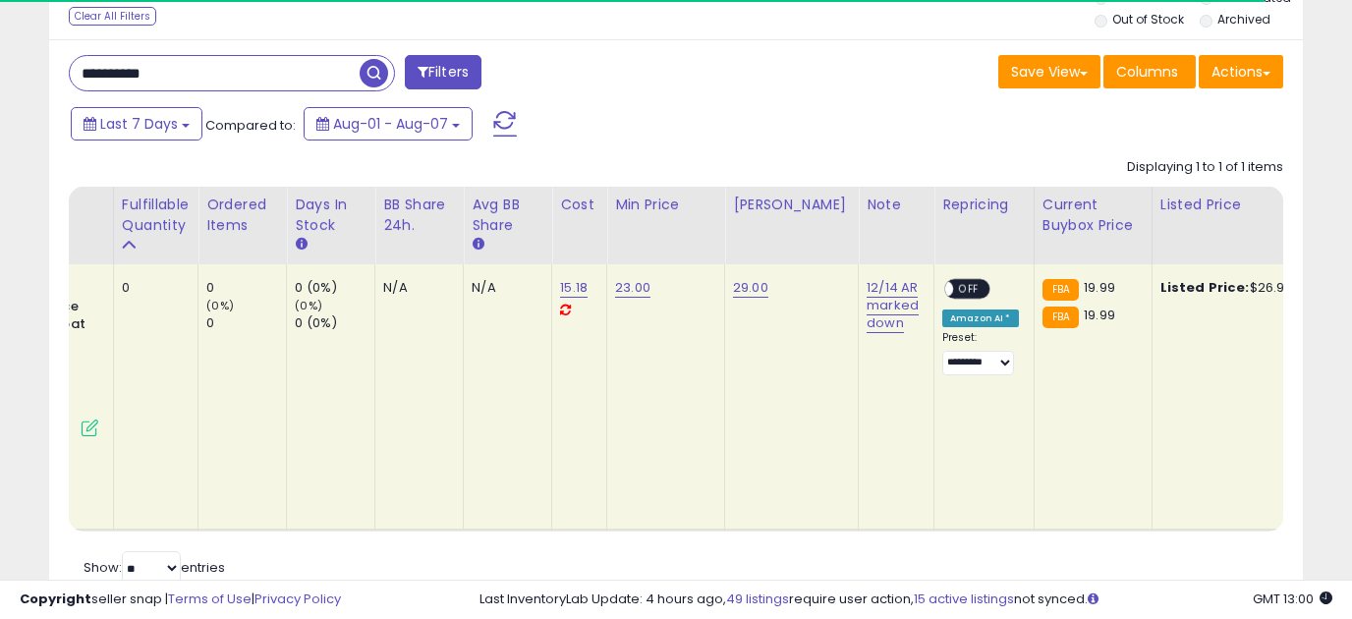
scroll to position [0, 671]
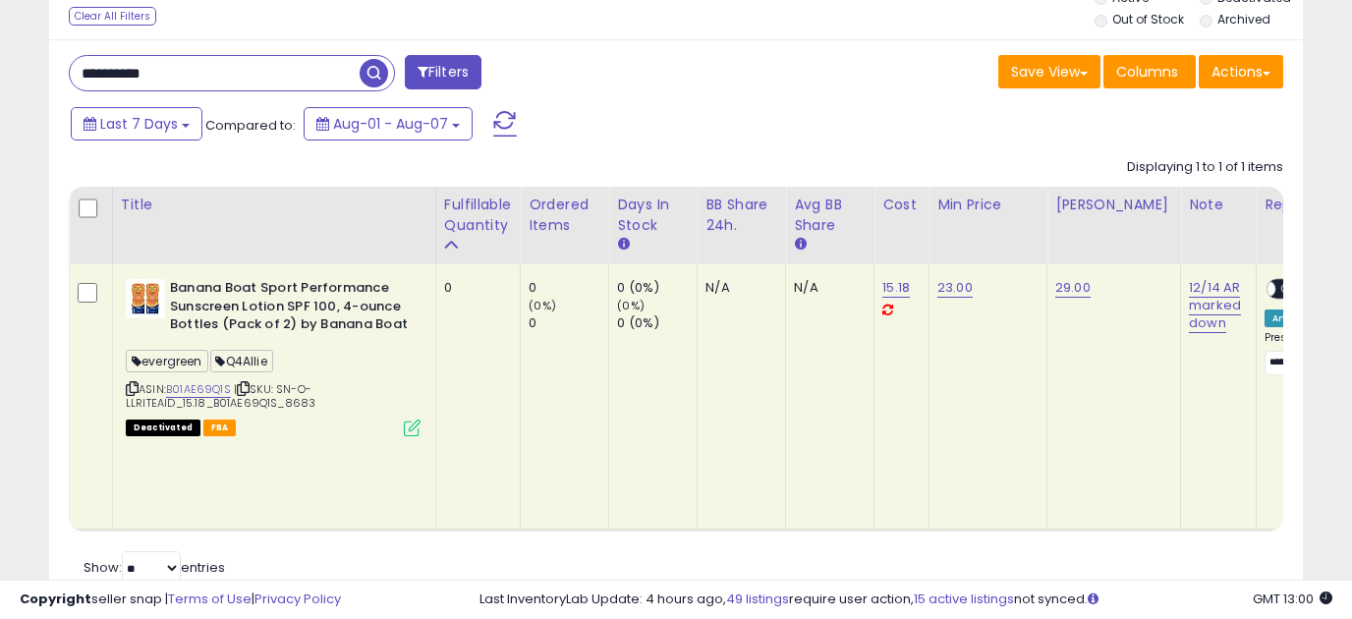
drag, startPoint x: 171, startPoint y: 70, endPoint x: -71, endPoint y: 78, distance: 241.9
click at [0, 78] on html "Unable to login Retrieving listings data.. has not yet accepted the Terms of Us…" at bounding box center [676, 49] width 1352 height 619
paste input "text"
click at [377, 86] on span "button" at bounding box center [374, 73] width 29 height 29
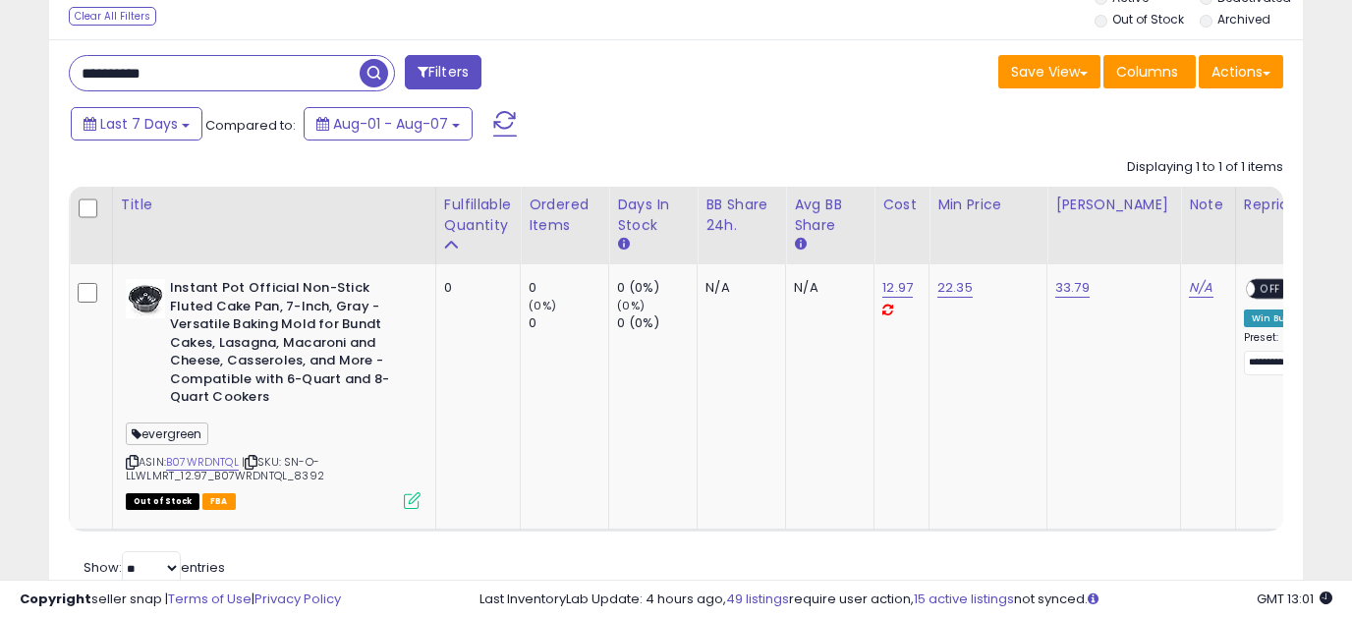
drag, startPoint x: 230, startPoint y: 91, endPoint x: -28, endPoint y: 92, distance: 257.5
click at [0, 92] on html "Unable to login Retrieving listings data.. has not yet accepted the Terms of Us…" at bounding box center [676, 49] width 1352 height 619
paste input "text"
type input "**********"
click at [374, 79] on span "button" at bounding box center [374, 73] width 29 height 29
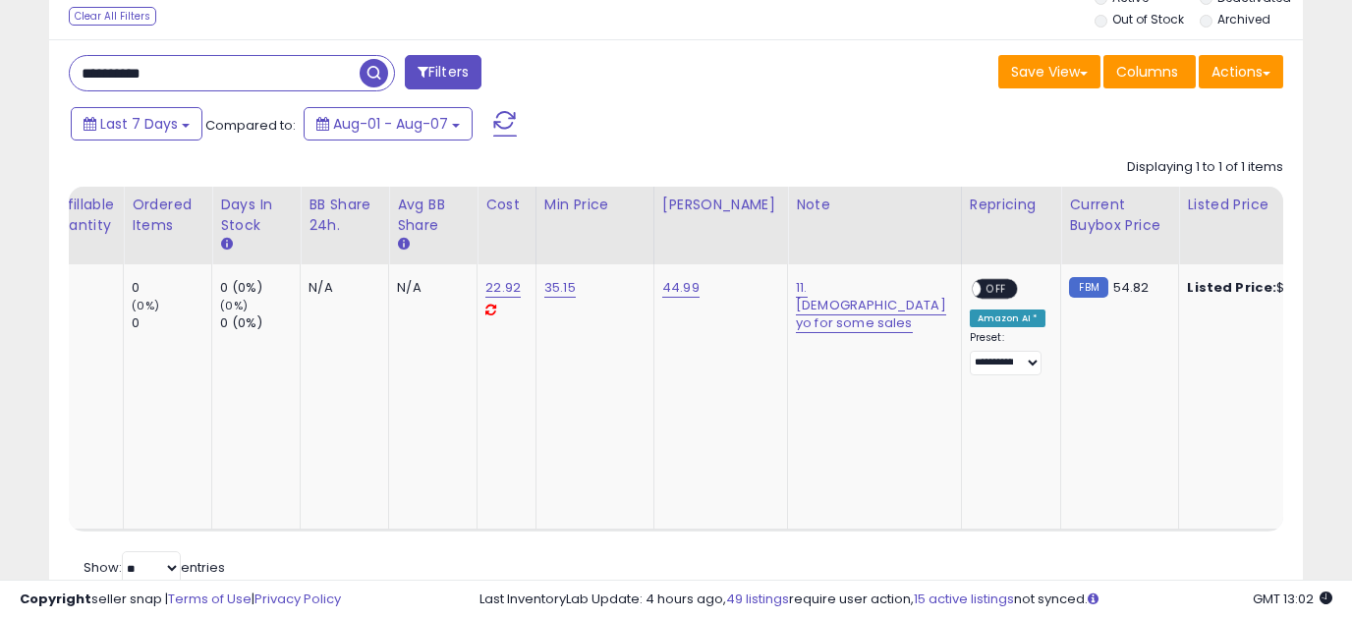
scroll to position [0, 164]
